Goal: Check status: Check status

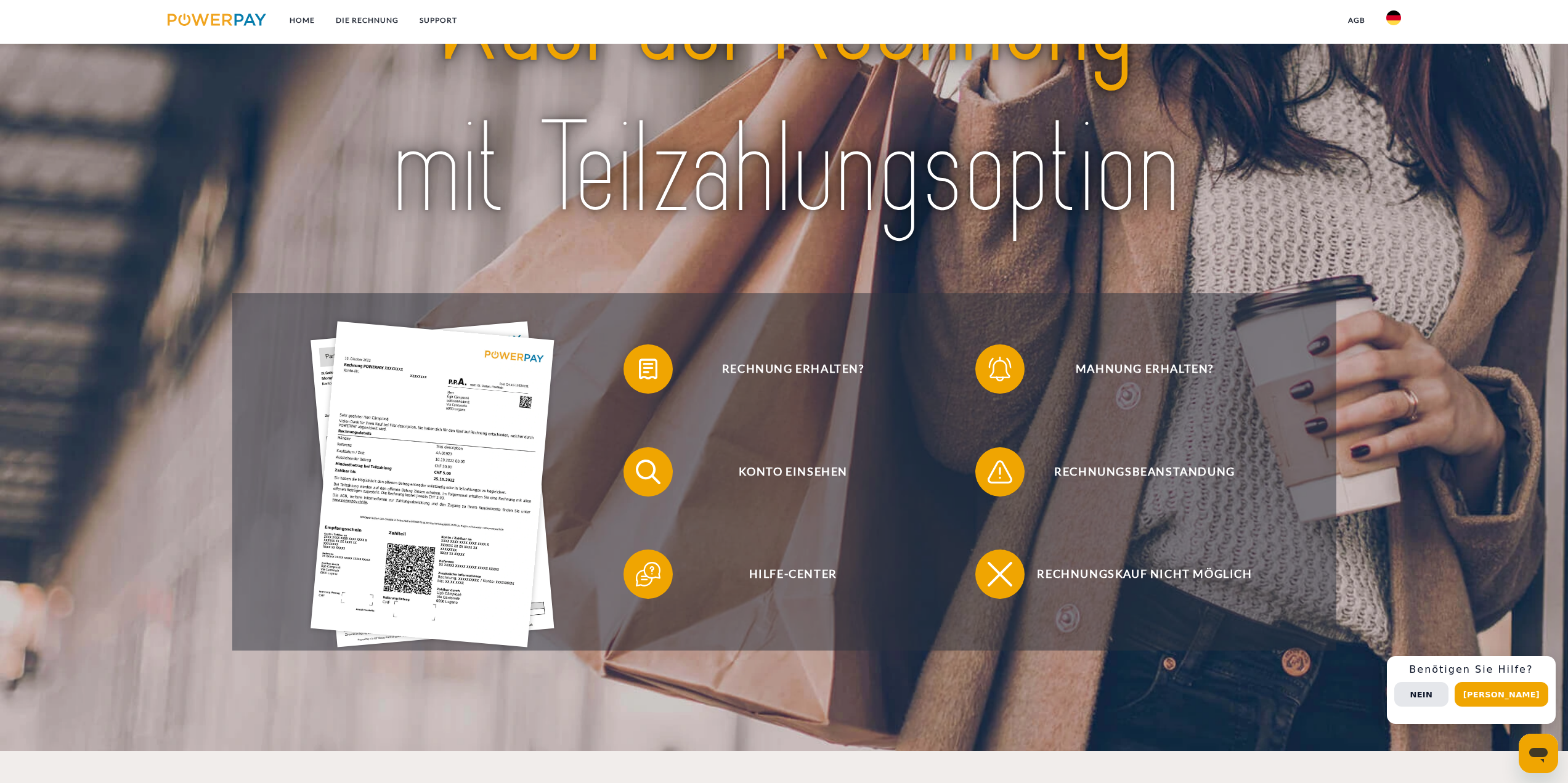
scroll to position [287, 0]
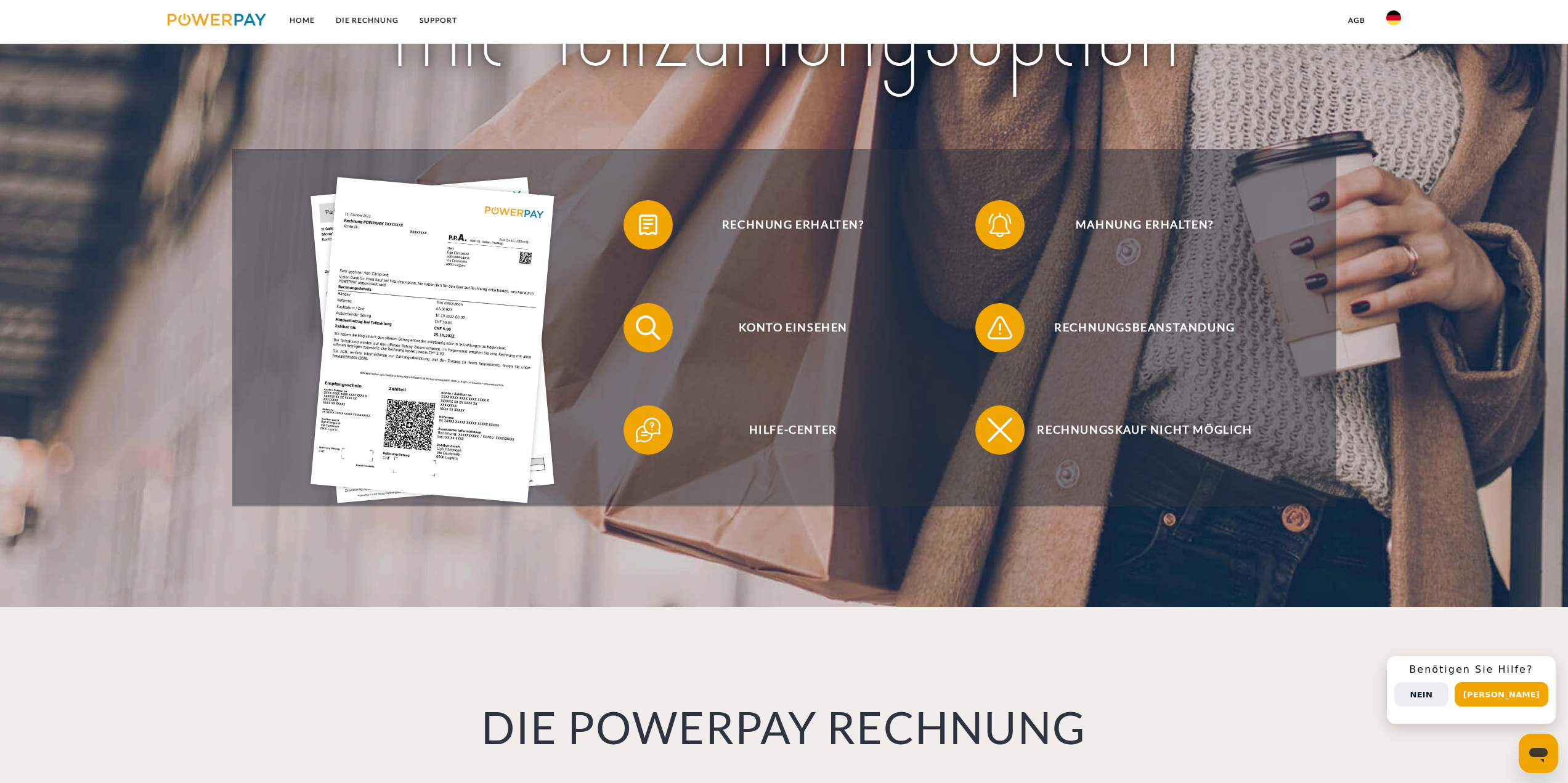
click at [1447, 693] on button "Nein" at bounding box center [1420, 694] width 54 height 25
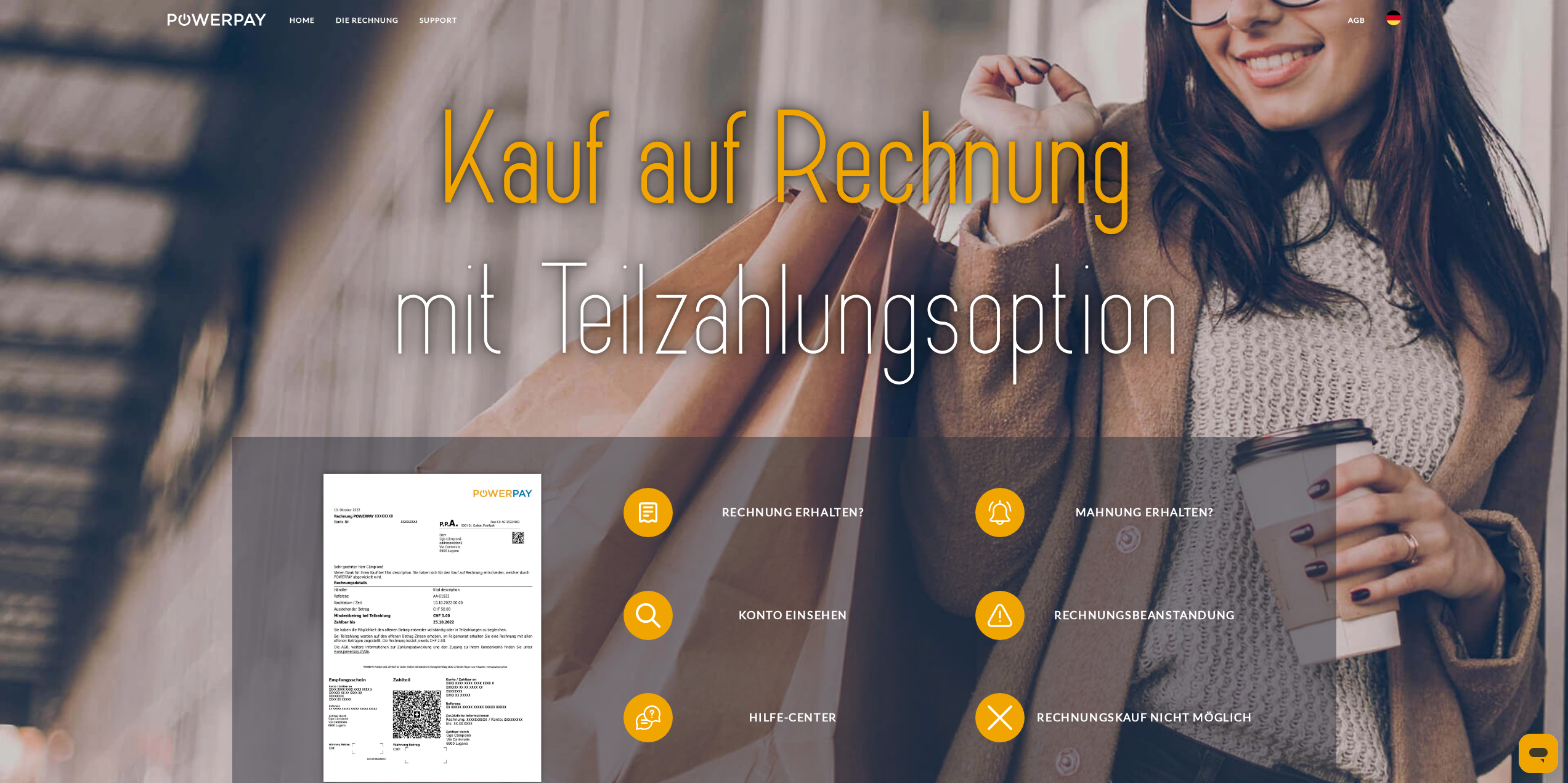
scroll to position [144, 0]
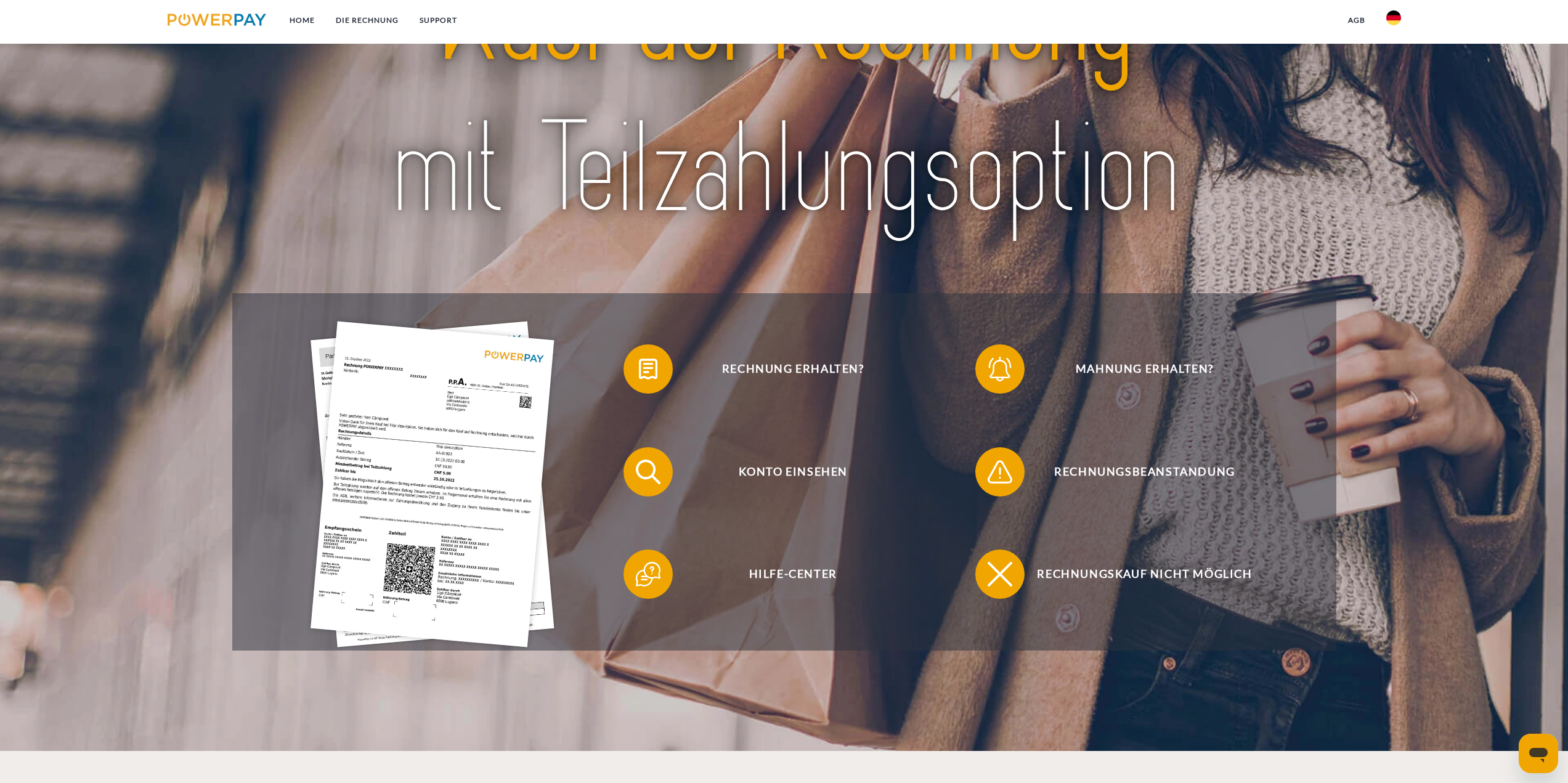
click at [446, 399] on img at bounding box center [432, 483] width 244 height 326
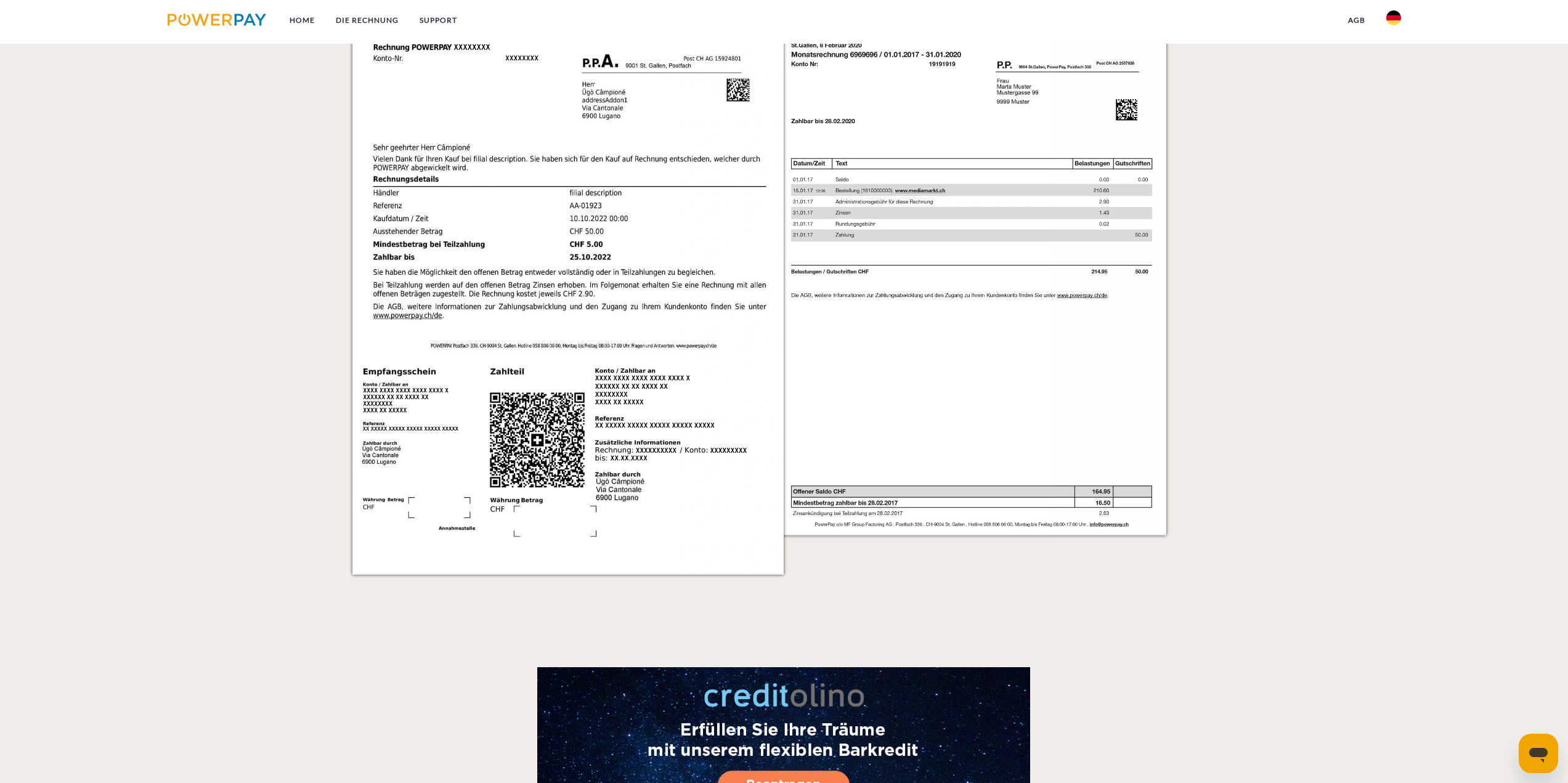
scroll to position [1196, 0]
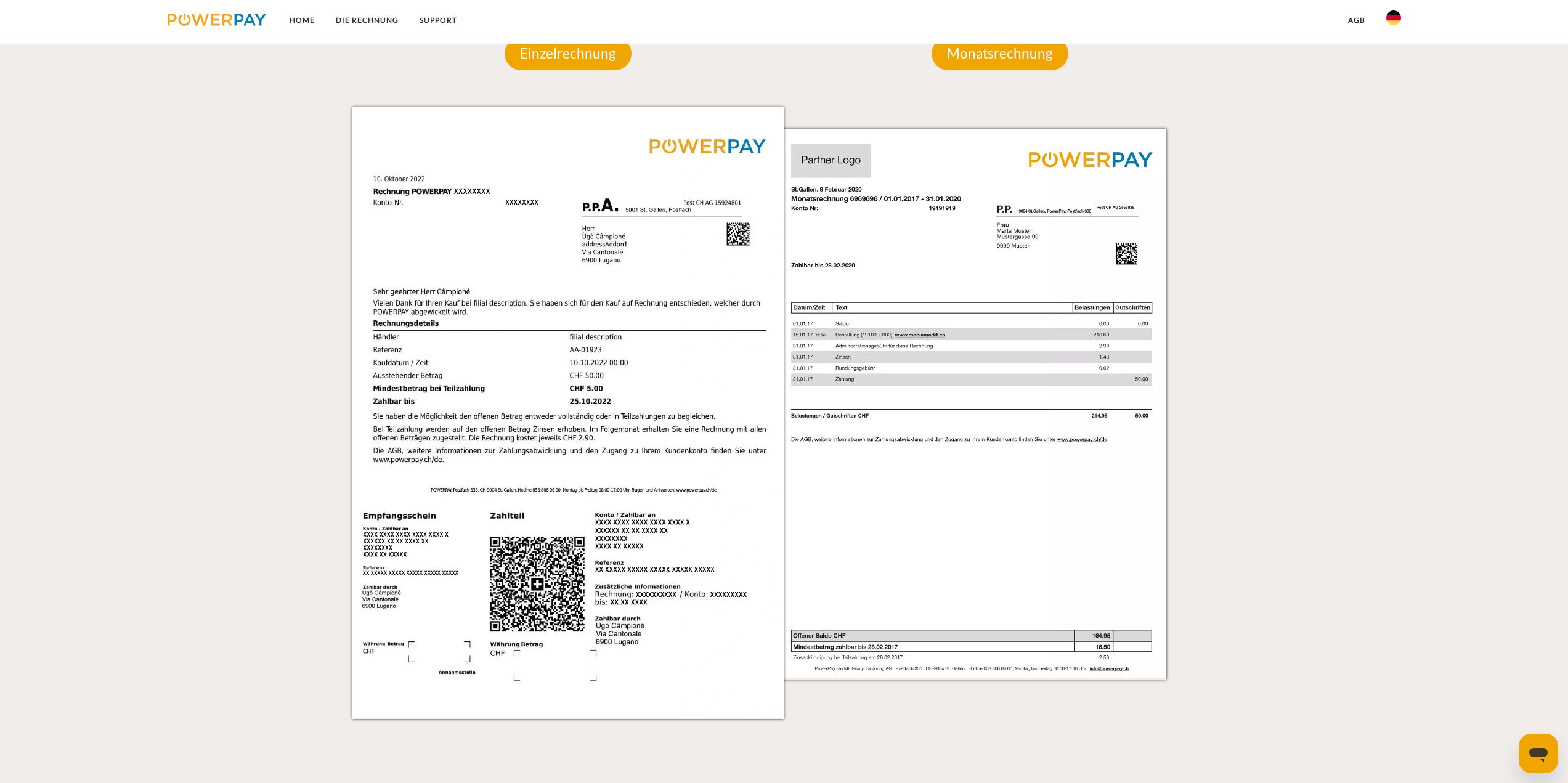
click at [86, 48] on div "DIE POWERPAY RECHNUNG Sie haben eine Rechnung erhalten? Diese können Sie entwed…" at bounding box center [784, 376] width 1568 height 1357
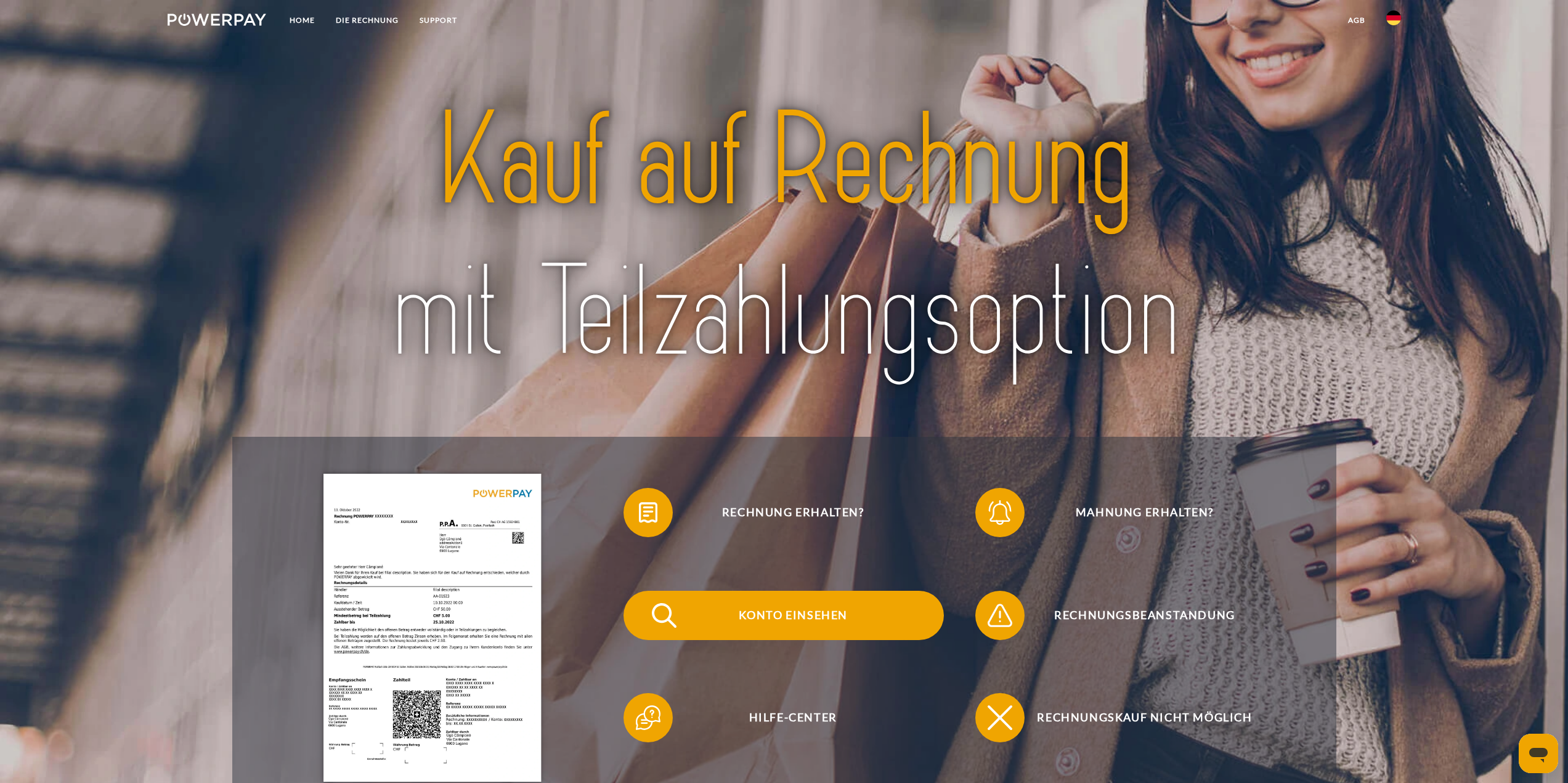
click at [660, 613] on img at bounding box center [664, 616] width 31 height 31
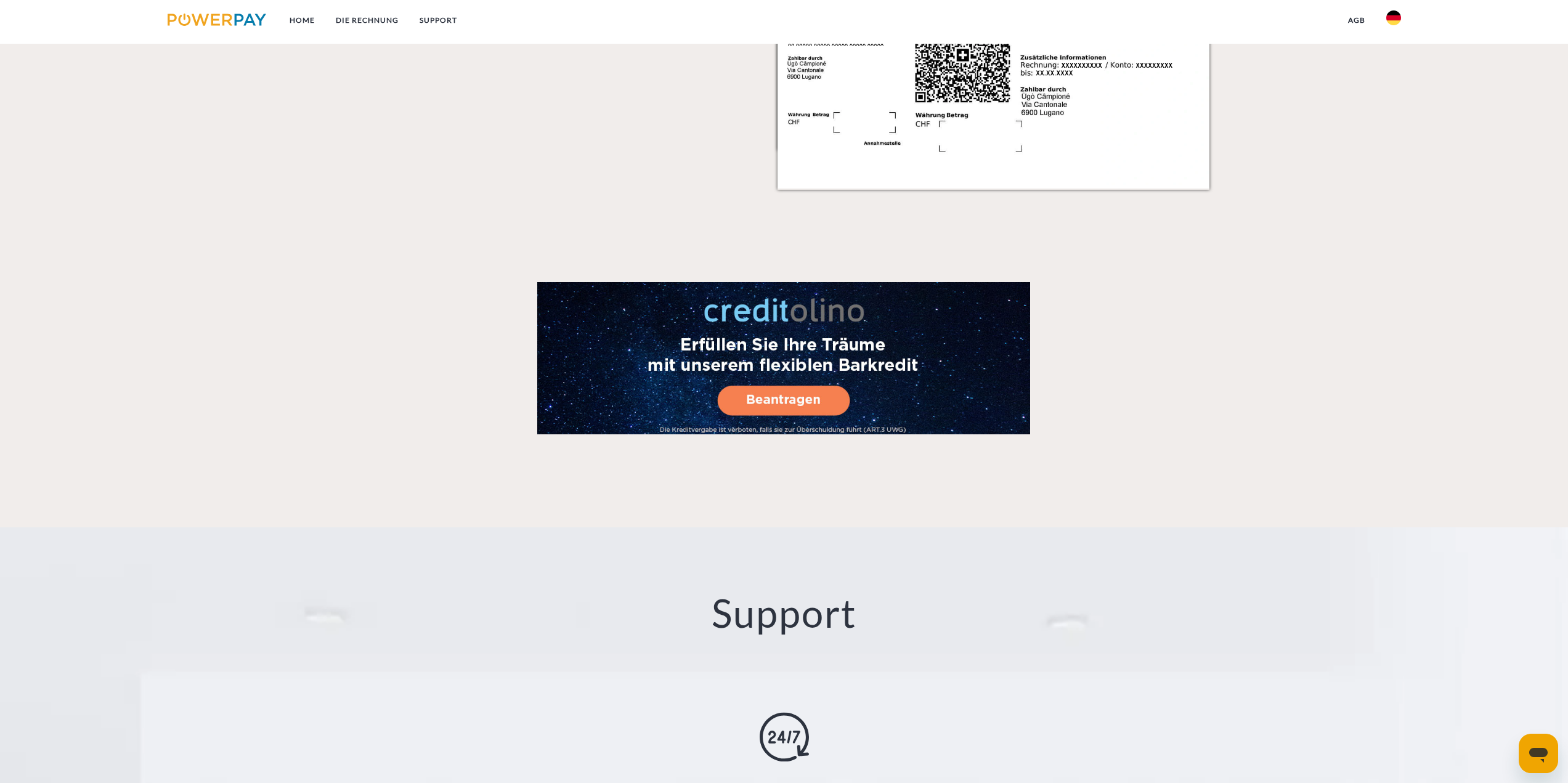
scroll to position [2155, 0]
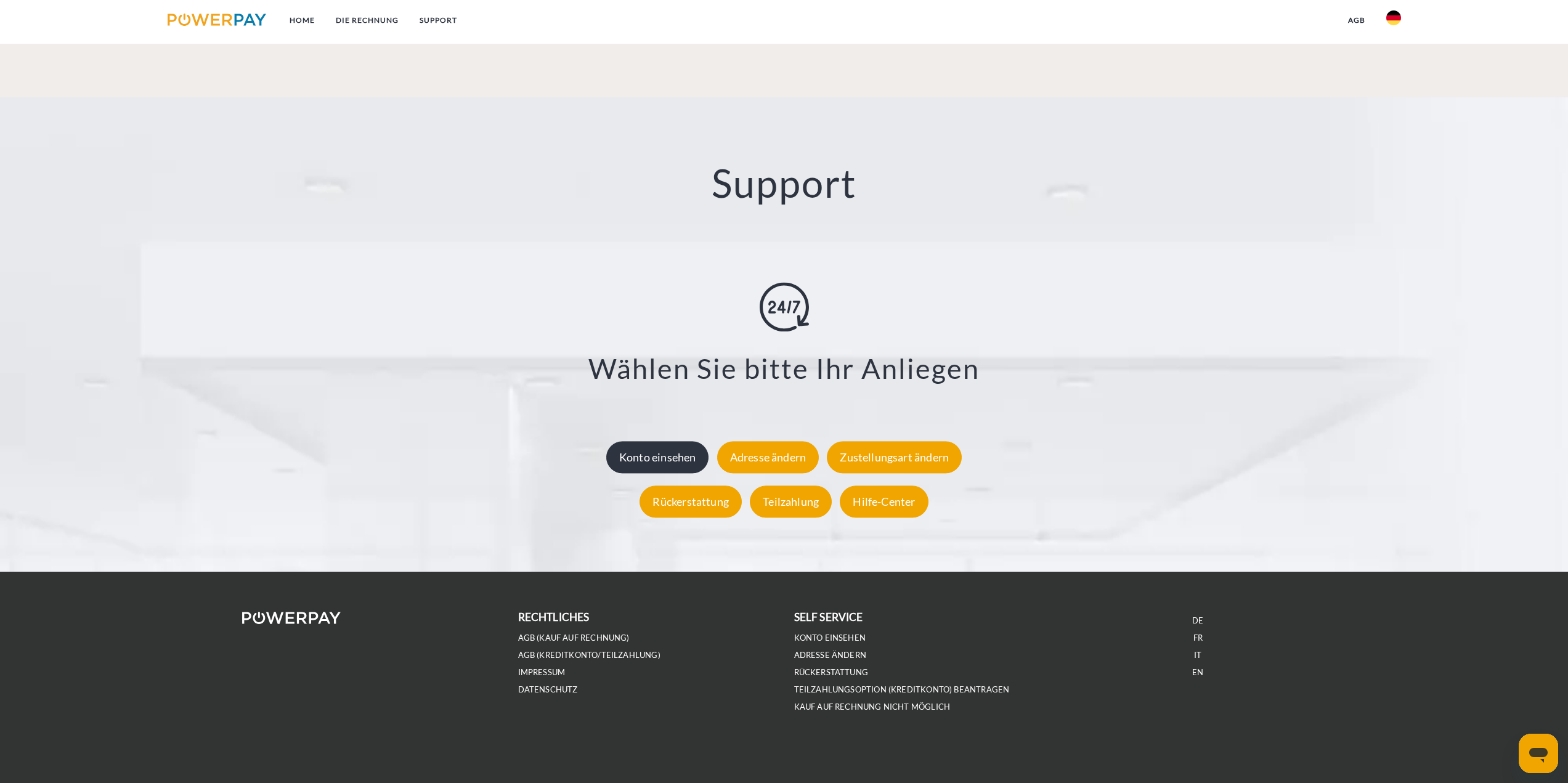
click at [659, 450] on div "Konto einsehen" at bounding box center [657, 457] width 103 height 32
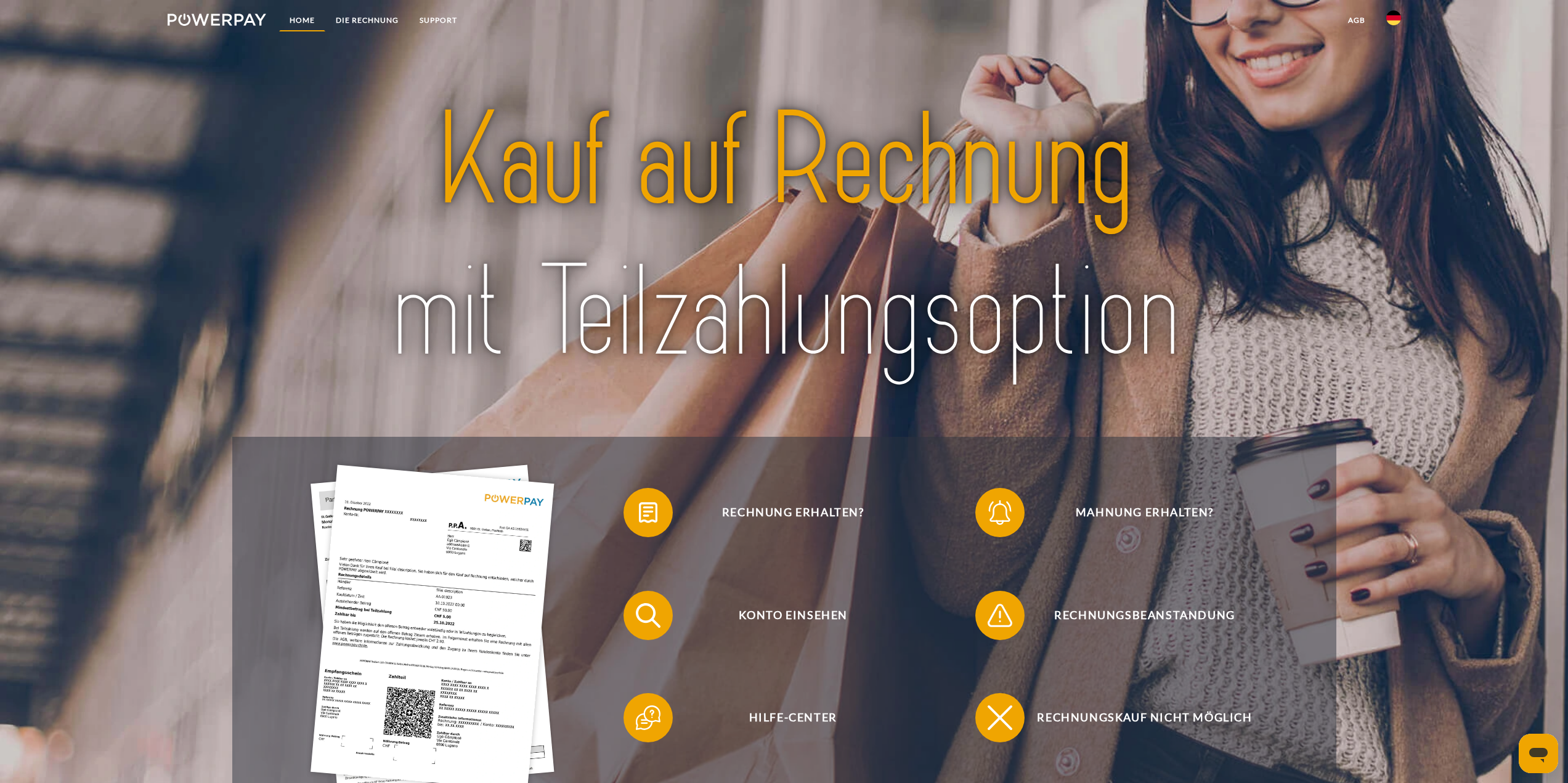
click at [297, 22] on link "Home" at bounding box center [302, 20] width 46 height 22
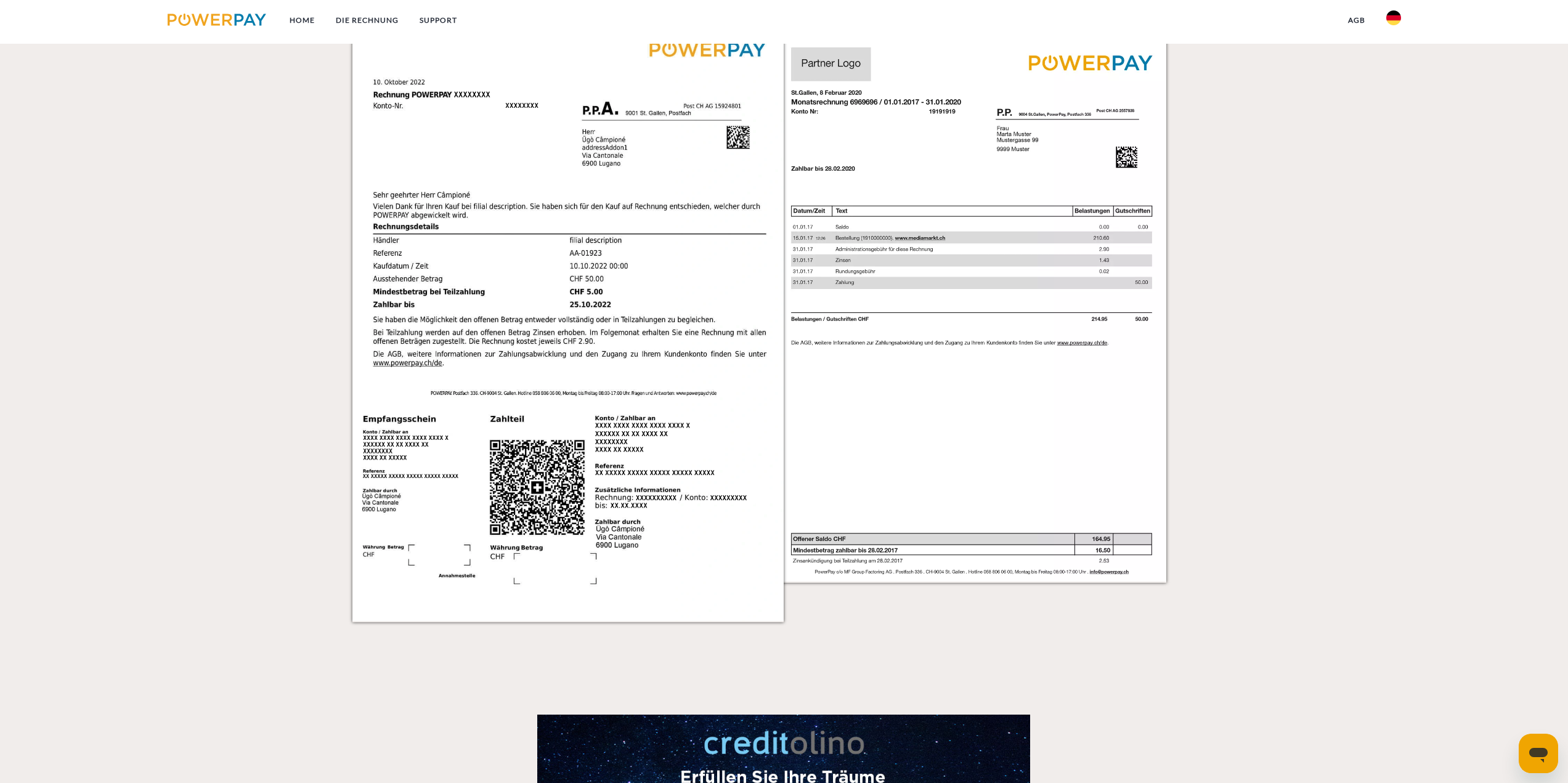
scroll to position [718, 0]
